Goal: Navigation & Orientation: Find specific page/section

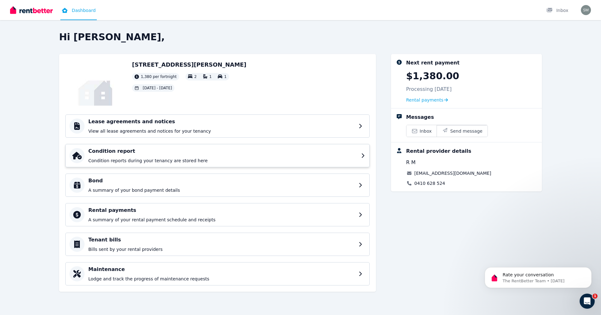
click at [143, 150] on h4 "Condition report" at bounding box center [222, 151] width 269 height 8
click at [589, 299] on icon "Open Intercom Messenger" at bounding box center [586, 300] width 10 height 10
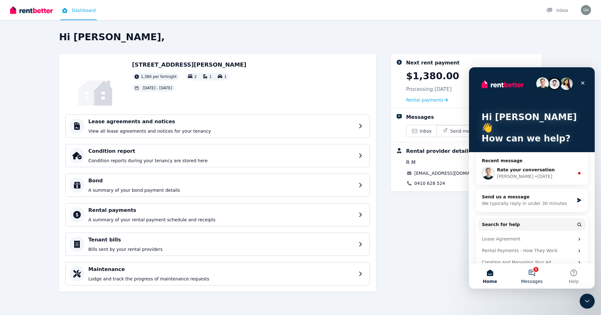
click at [533, 276] on button "1 Messages" at bounding box center [532, 275] width 42 height 25
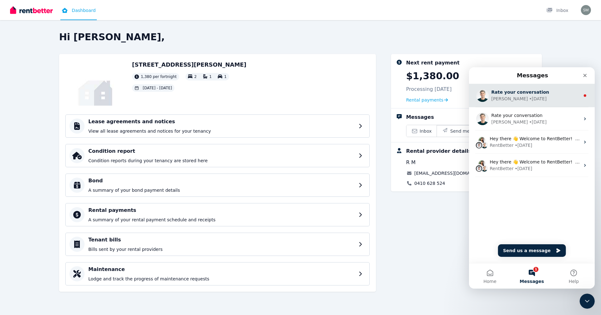
click at [525, 98] on div "Jeremy • 3d ago" at bounding box center [535, 99] width 89 height 7
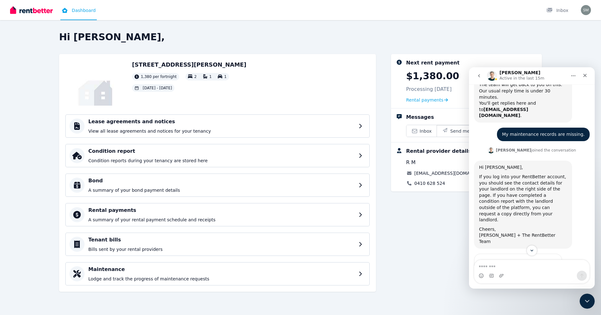
scroll to position [471, 0]
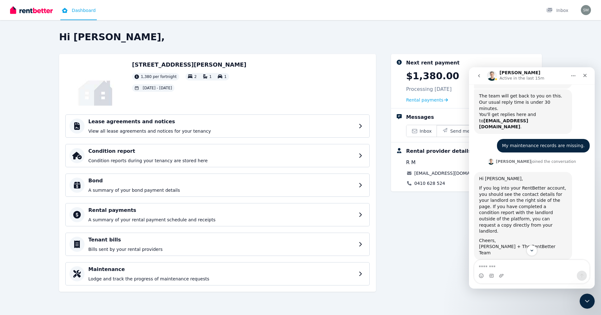
click at [427, 217] on div "Next rent payment $1,380.00 Processing 25 Aug 2025 Rental payments Messages Inb…" at bounding box center [466, 176] width 151 height 244
click at [586, 78] on div "Close" at bounding box center [584, 75] width 11 height 11
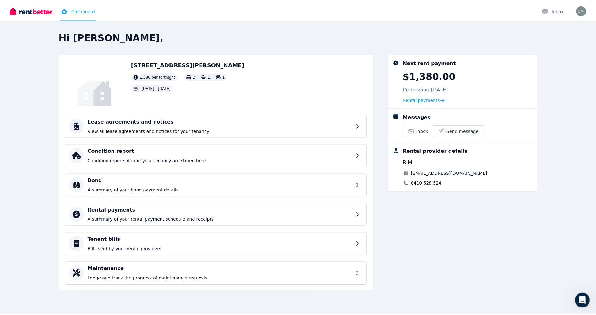
scroll to position [596, 0]
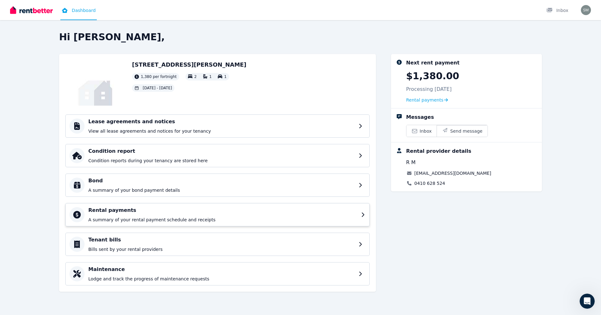
click at [135, 220] on p "A summary of your rental payment schedule and receipts" at bounding box center [222, 219] width 269 height 6
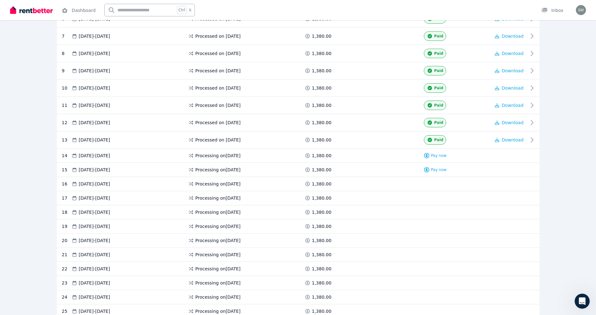
scroll to position [289, 0]
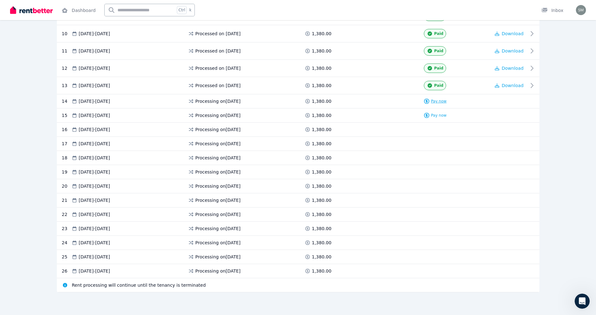
click at [435, 102] on span "Pay now" at bounding box center [439, 101] width 16 height 5
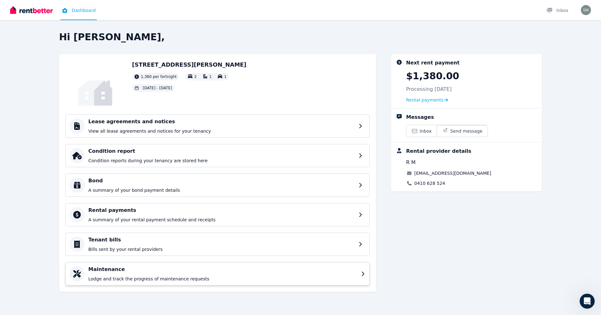
click at [174, 273] on h4 "Maintenance" at bounding box center [222, 270] width 269 height 8
click at [176, 243] on h4 "Tenant bills" at bounding box center [222, 240] width 269 height 8
click at [141, 188] on p "A summary of your bond payment details" at bounding box center [222, 190] width 269 height 6
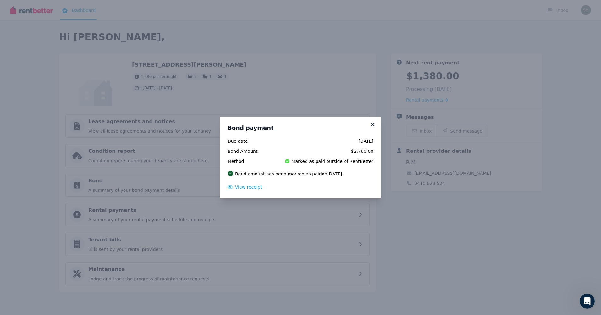
click at [374, 122] on icon at bounding box center [373, 125] width 6 height 6
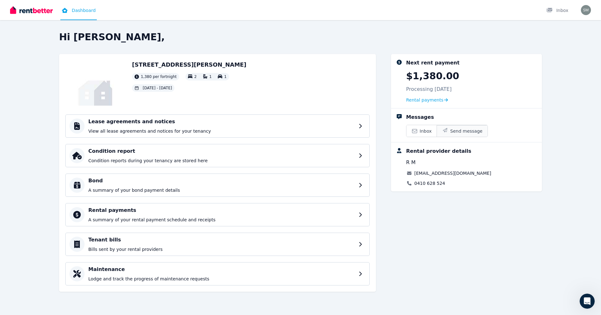
click at [451, 130] on span "Send message" at bounding box center [466, 131] width 32 height 6
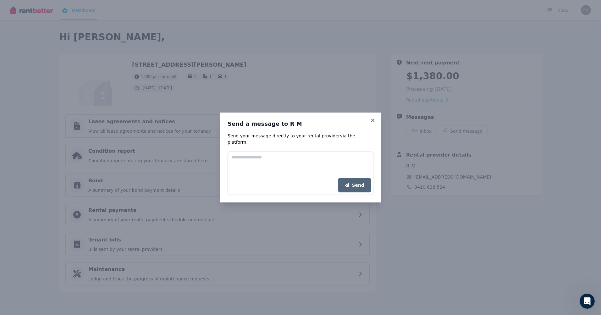
click at [369, 123] on div "Send a message to R M Send your message directly to your rental provider via th…" at bounding box center [300, 157] width 161 height 90
click at [372, 123] on icon at bounding box center [373, 121] width 6 height 6
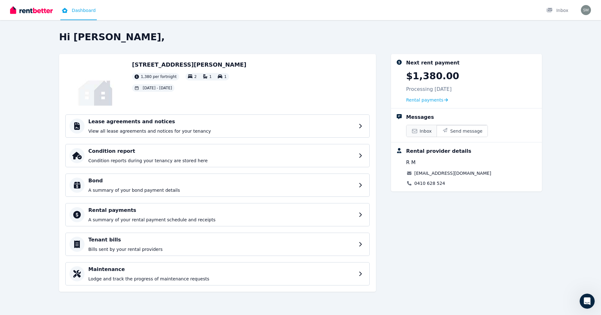
click at [416, 129] on icon at bounding box center [414, 131] width 5 height 4
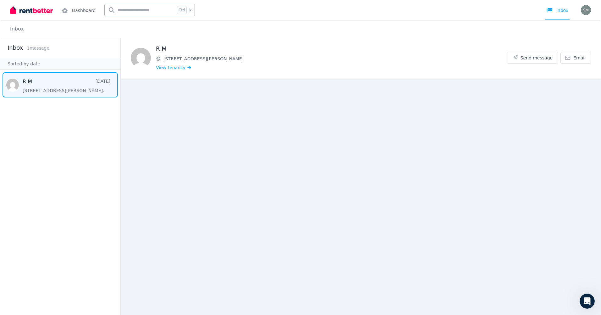
click at [56, 85] on span "Message list" at bounding box center [60, 84] width 120 height 25
